Goal: Task Accomplishment & Management: Manage account settings

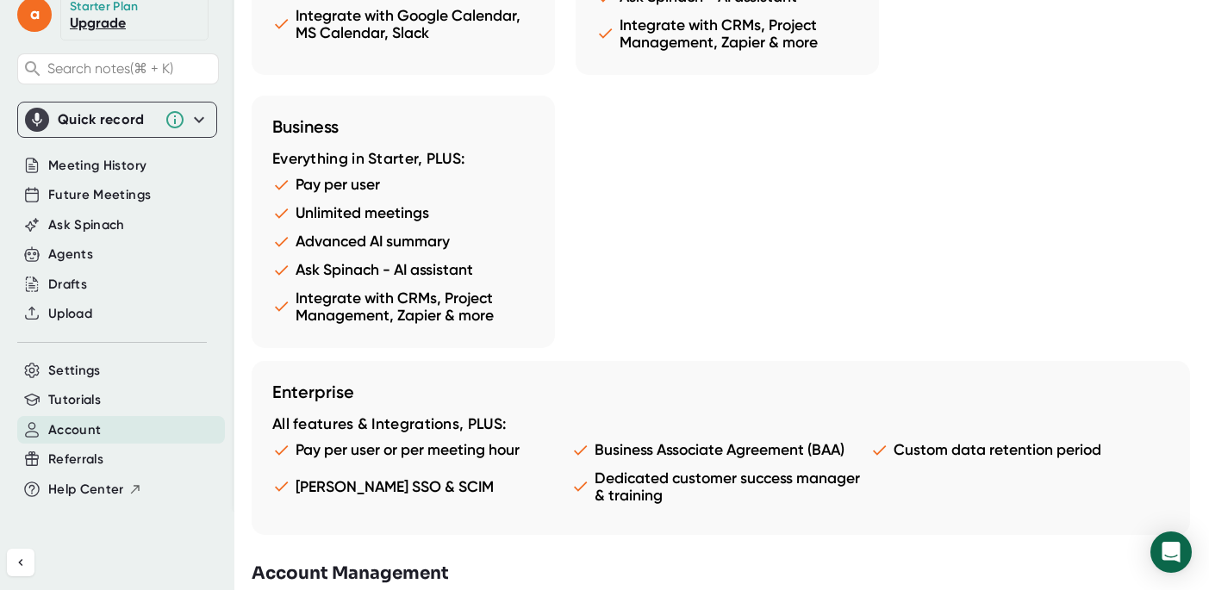
scroll to position [1759, 0]
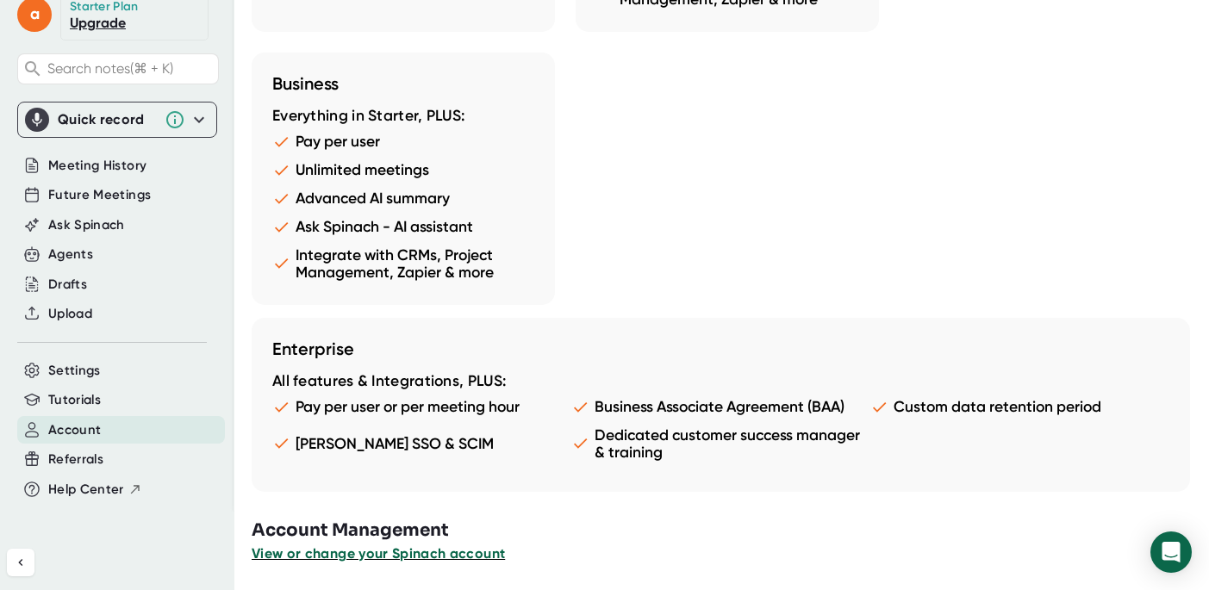
click at [446, 551] on span "View or change your Spinach account" at bounding box center [378, 553] width 253 height 16
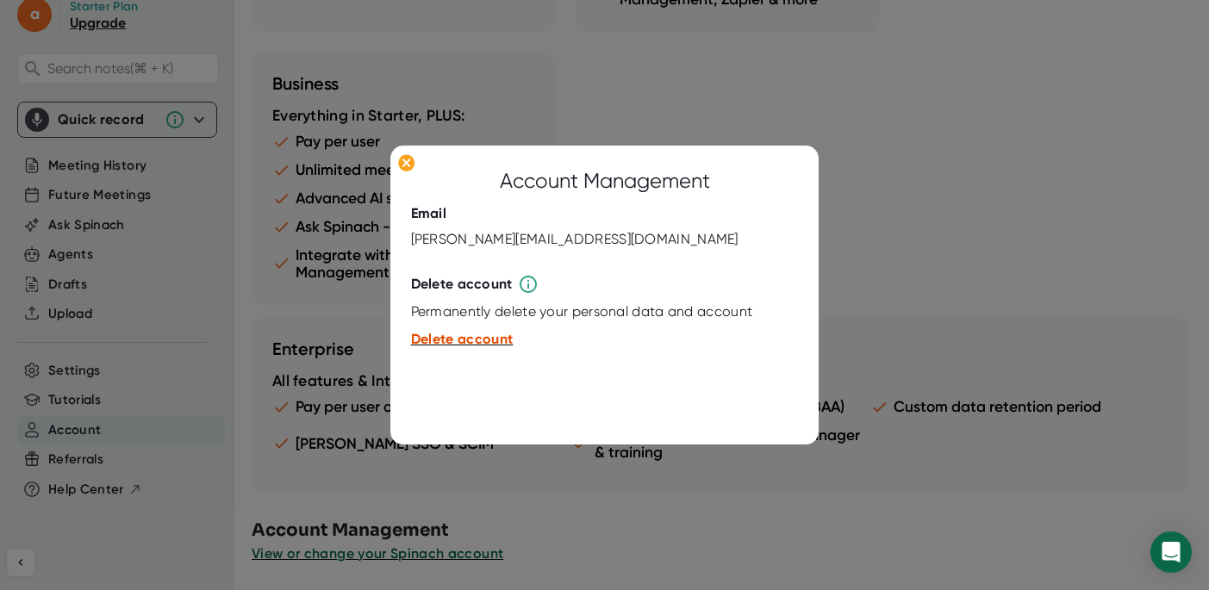
click at [476, 339] on span "Delete account" at bounding box center [462, 340] width 103 height 16
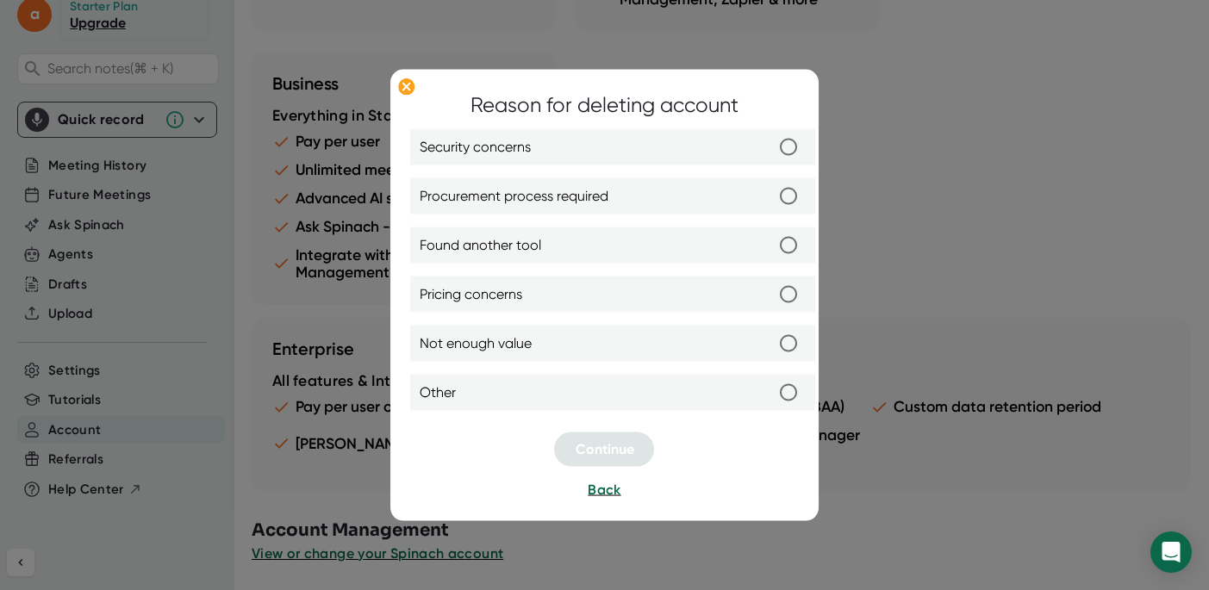
click at [785, 249] on input "Found another tool" at bounding box center [789, 245] width 36 height 36
radio input "true"
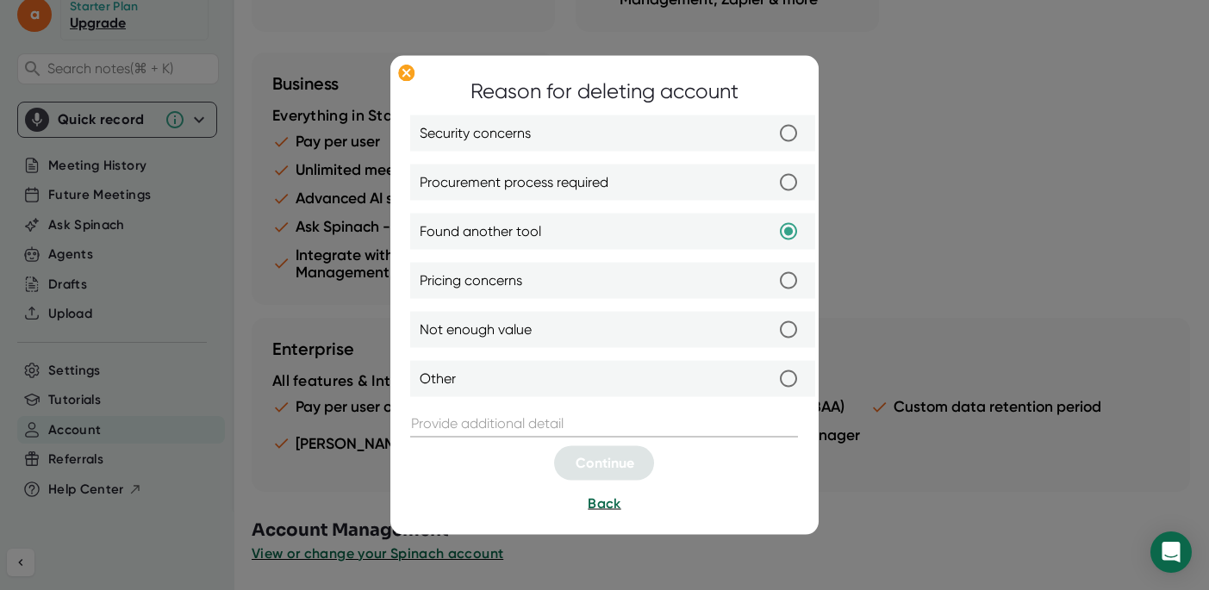
click at [597, 426] on input "text" at bounding box center [605, 424] width 388 height 28
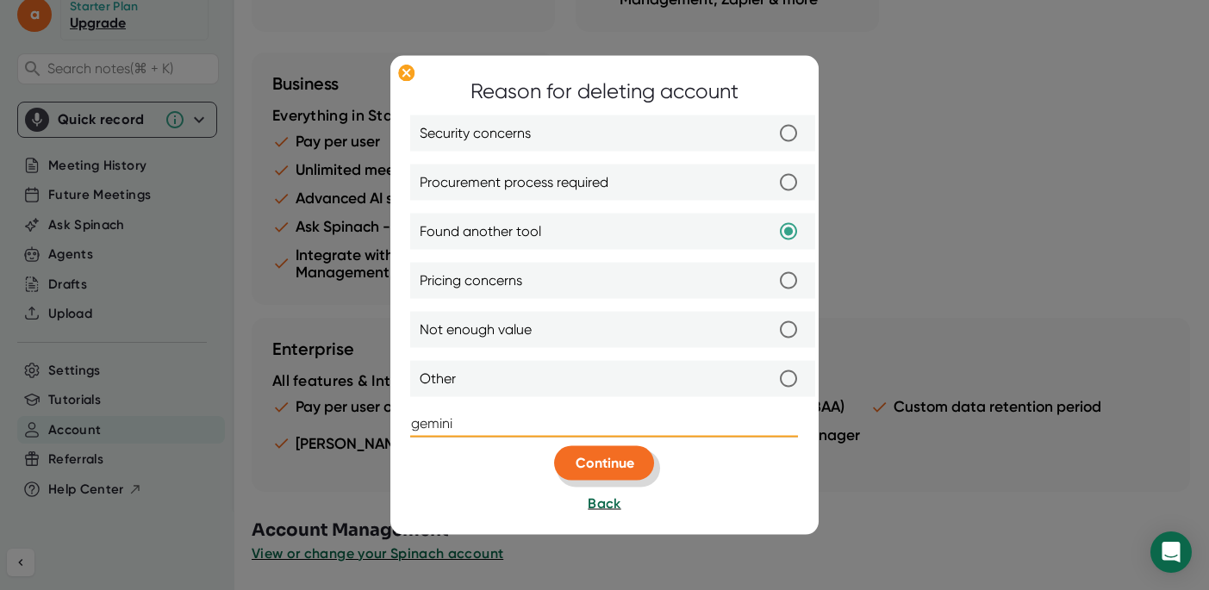
type input "gemini"
click at [609, 462] on span "Continue" at bounding box center [605, 463] width 59 height 16
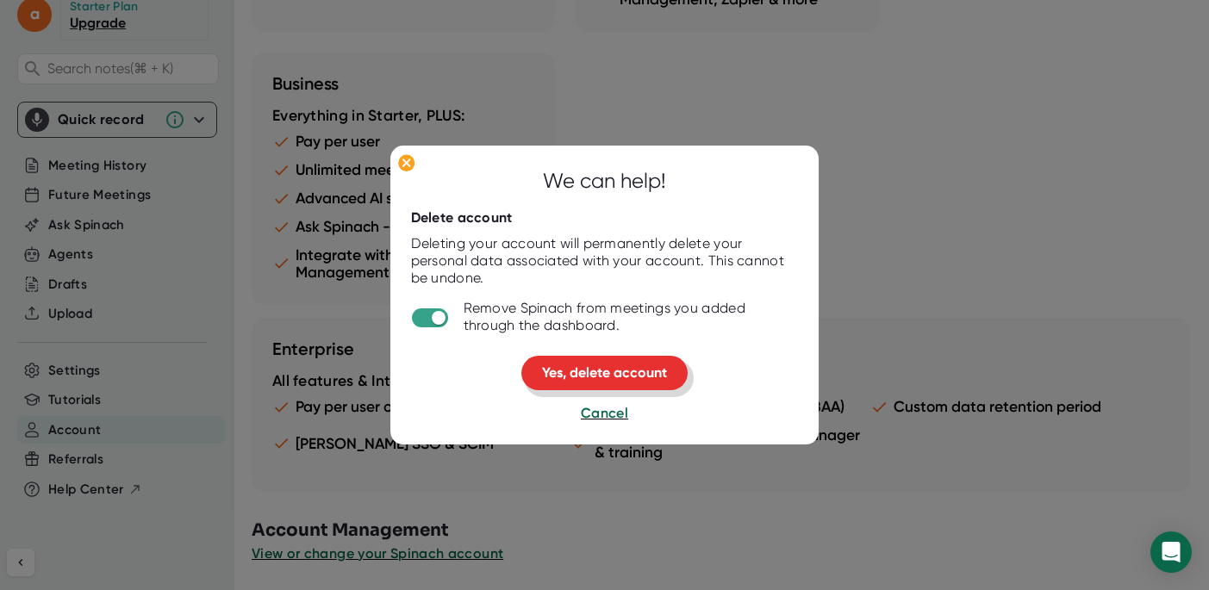
click at [615, 382] on button "Yes, delete account" at bounding box center [604, 374] width 166 height 34
